Goal: Task Accomplishment & Management: Manage account settings

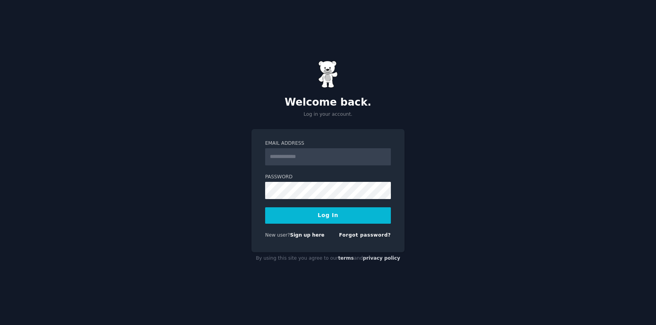
type input "**********"
click at [308, 214] on button "Log In" at bounding box center [328, 215] width 126 height 16
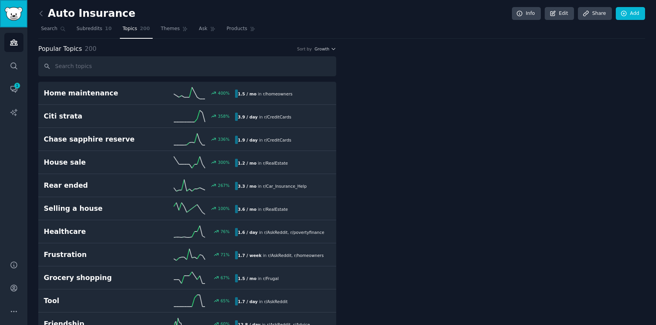
click at [13, 18] on img "Sidebar" at bounding box center [14, 14] width 18 height 14
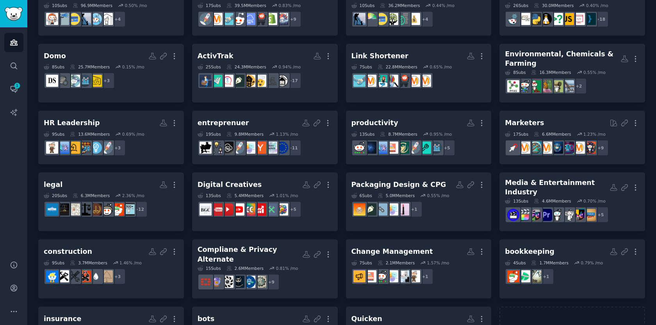
scroll to position [114, 0]
